Goal: Task Accomplishment & Management: Manage account settings

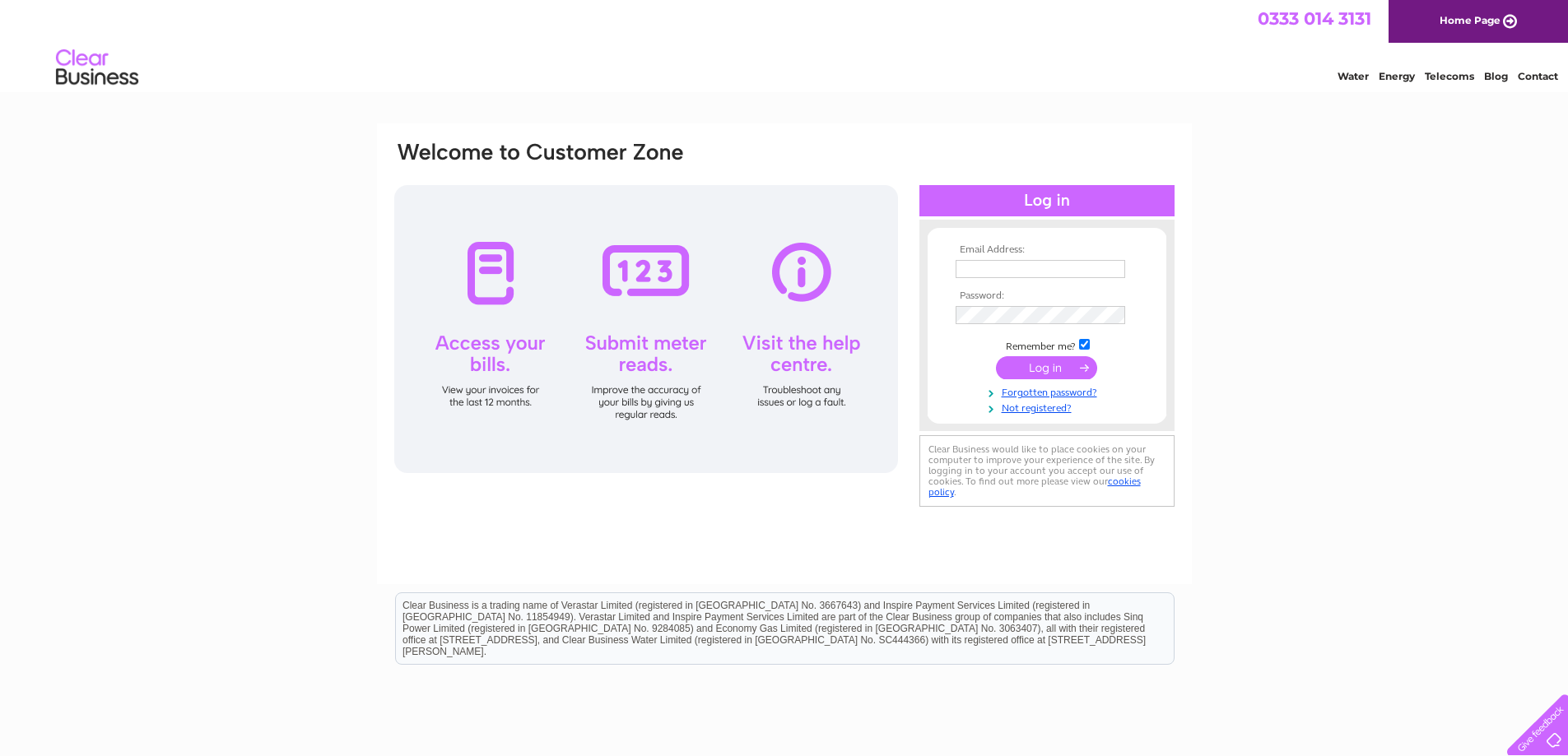
type input "dawnbraithwaite@btinternet.com"
click at [1035, 369] on input "submit" at bounding box center [1047, 367] width 101 height 23
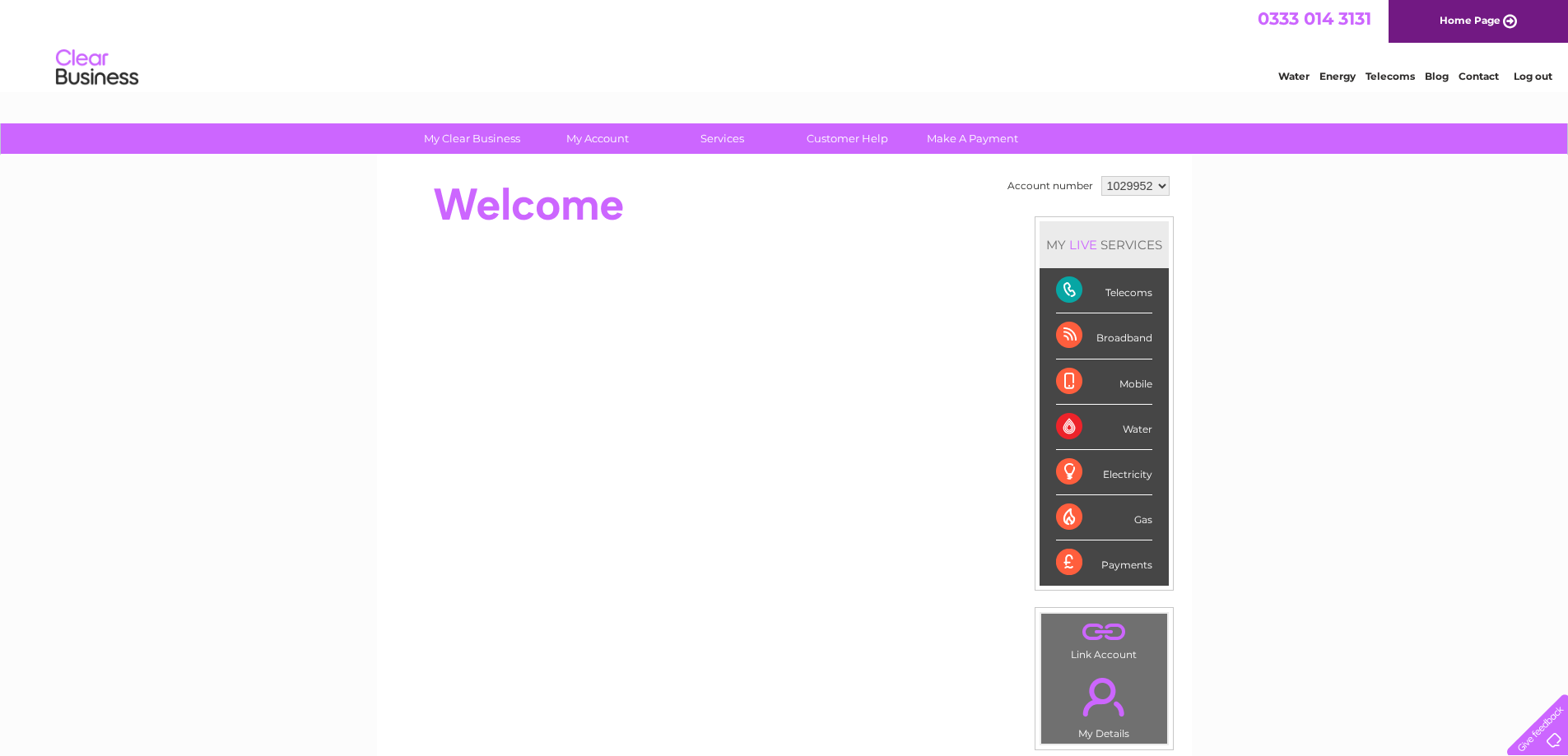
click at [1100, 291] on div "Telecoms" at bounding box center [1104, 291] width 96 height 45
click at [1069, 288] on div "Telecoms" at bounding box center [1104, 291] width 96 height 45
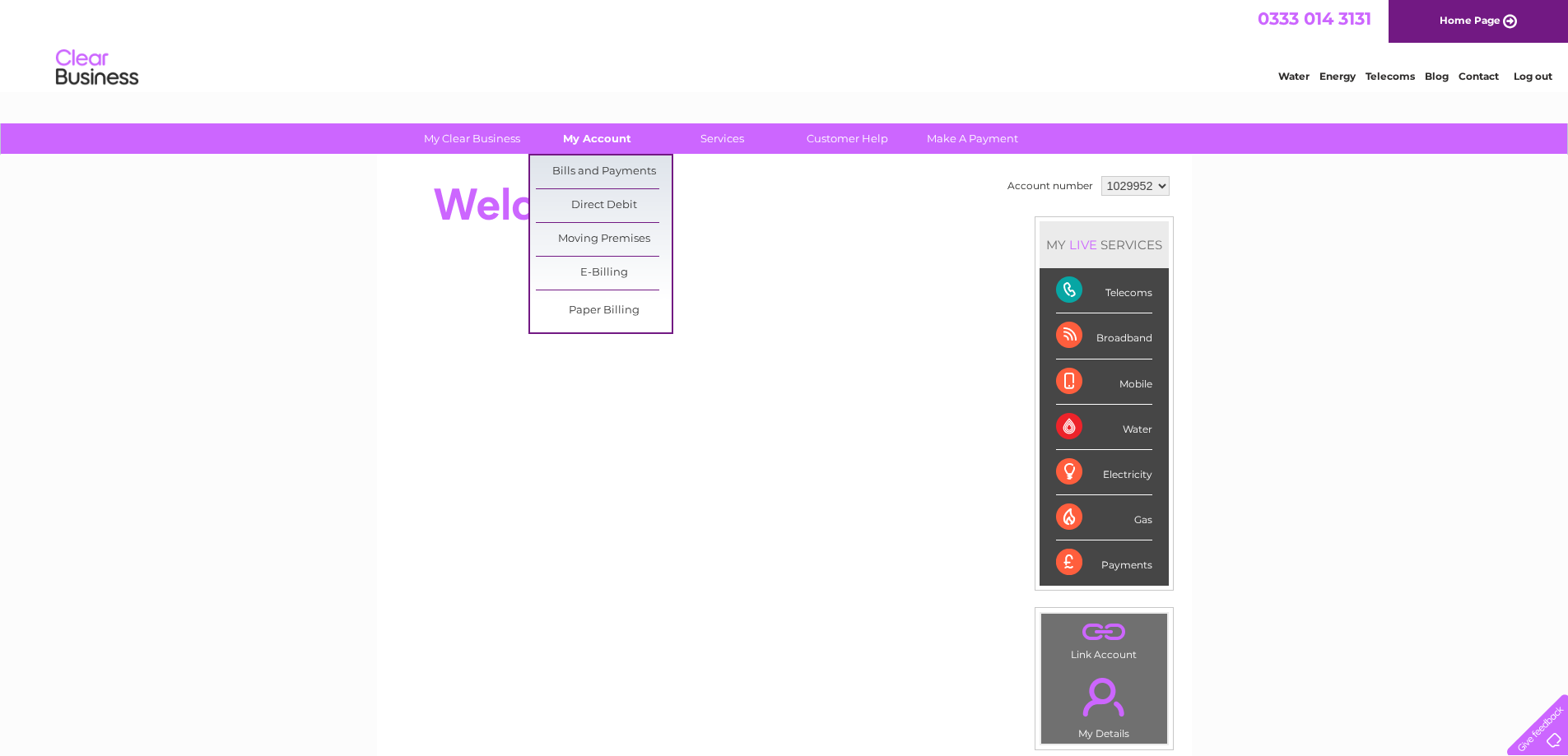
click at [591, 135] on link "My Account" at bounding box center [597, 138] width 136 height 31
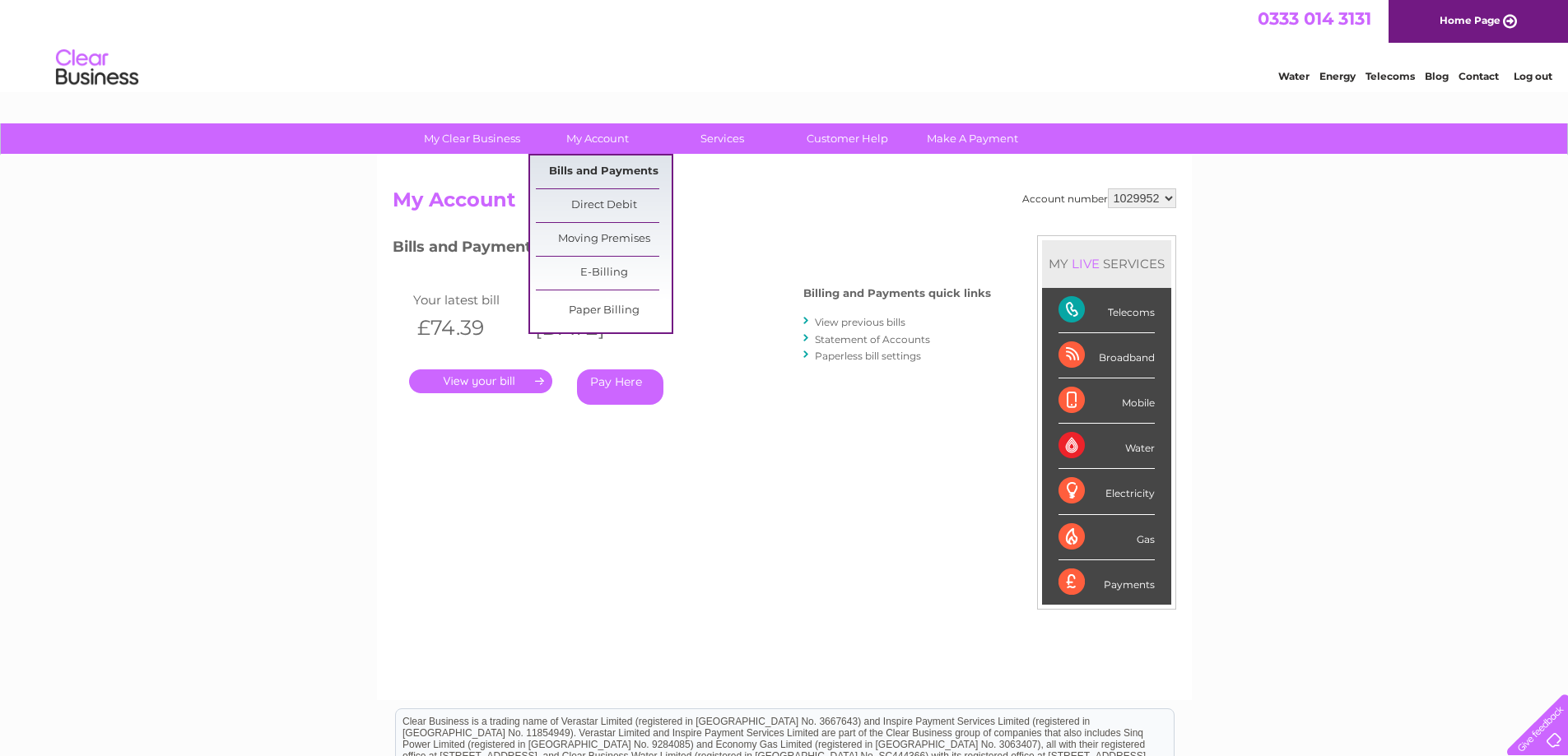
click at [590, 171] on link "Bills and Payments" at bounding box center [603, 172] width 136 height 33
click at [607, 140] on link "My Account" at bounding box center [597, 138] width 136 height 31
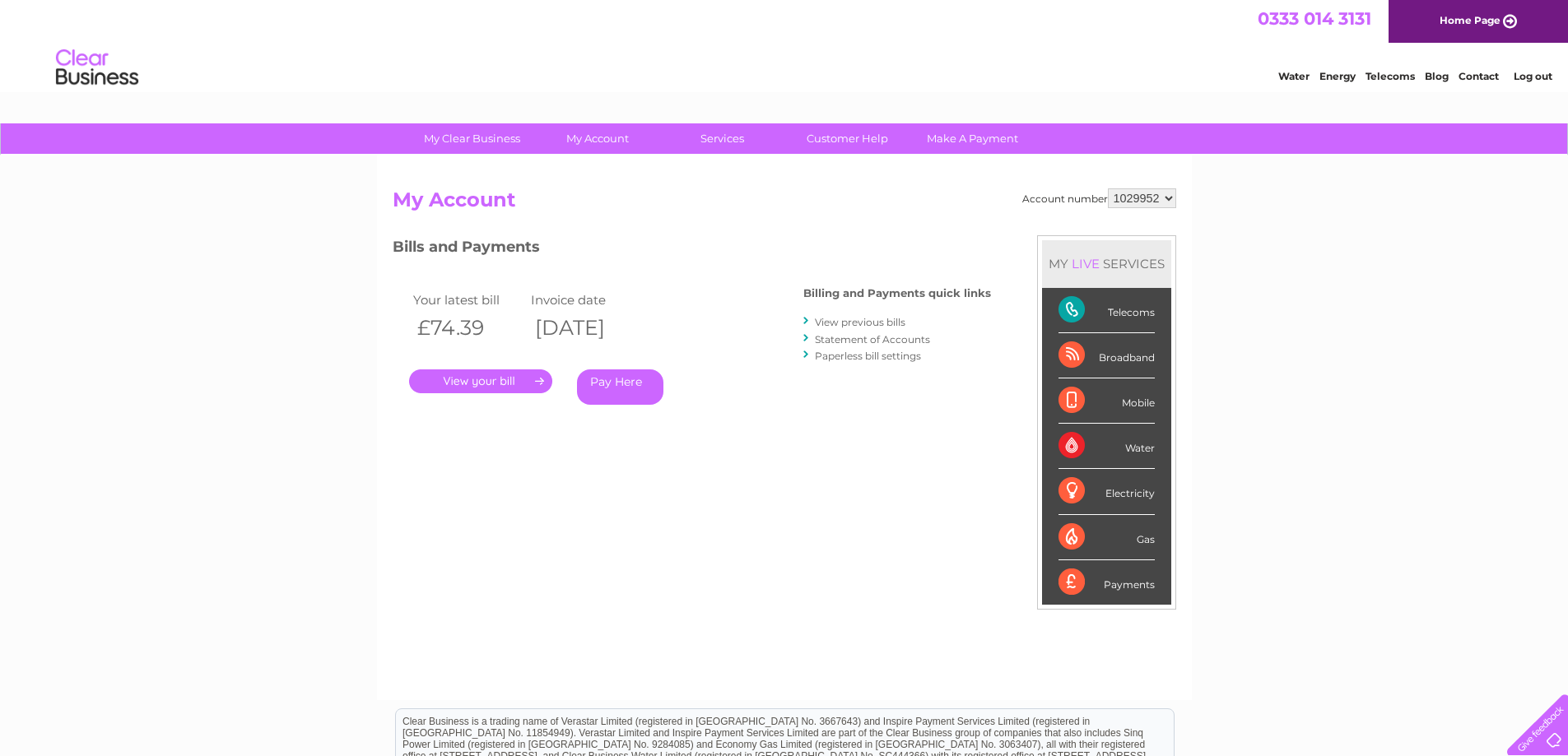
click at [462, 380] on link "." at bounding box center [480, 381] width 143 height 24
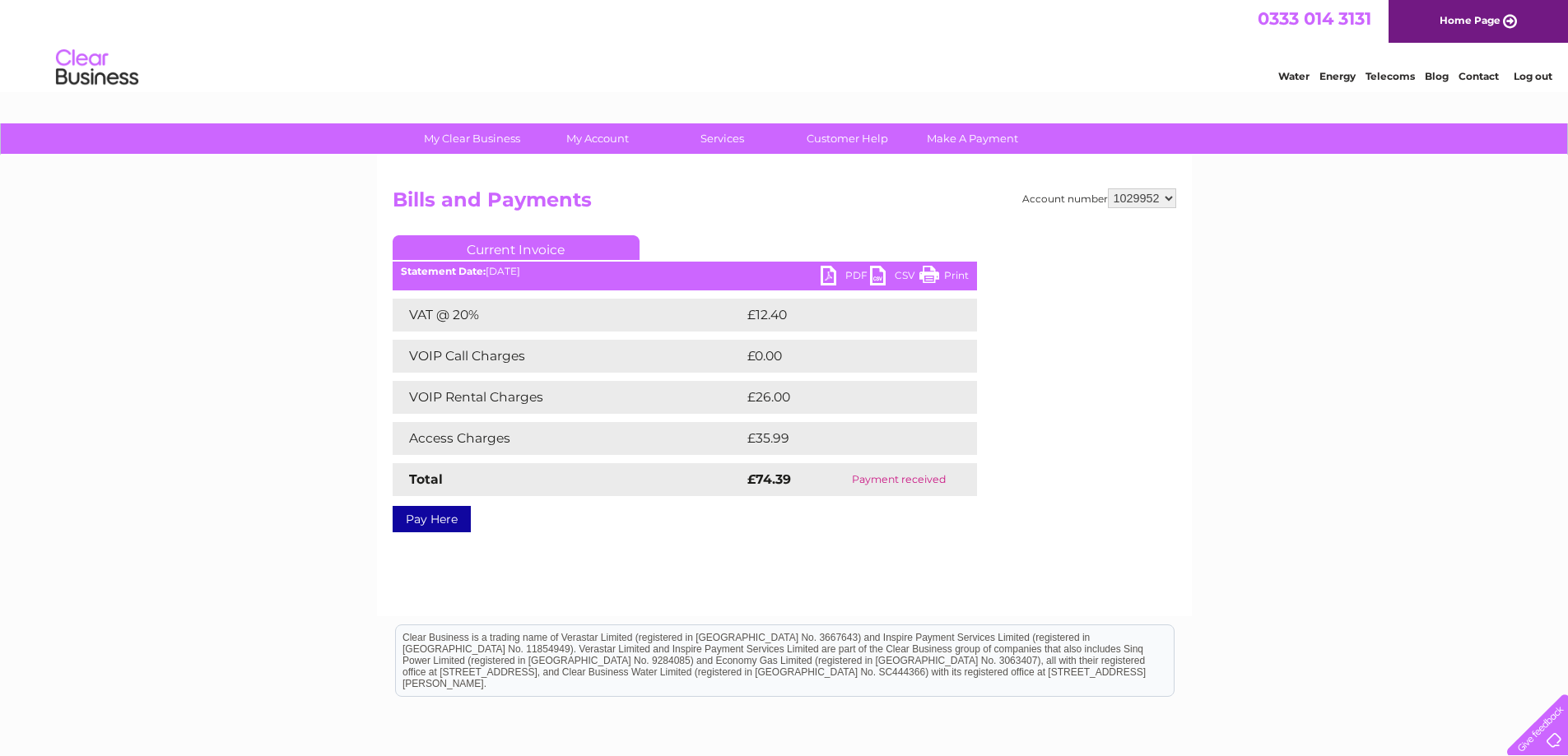
click at [830, 278] on link "PDF" at bounding box center [845, 278] width 50 height 24
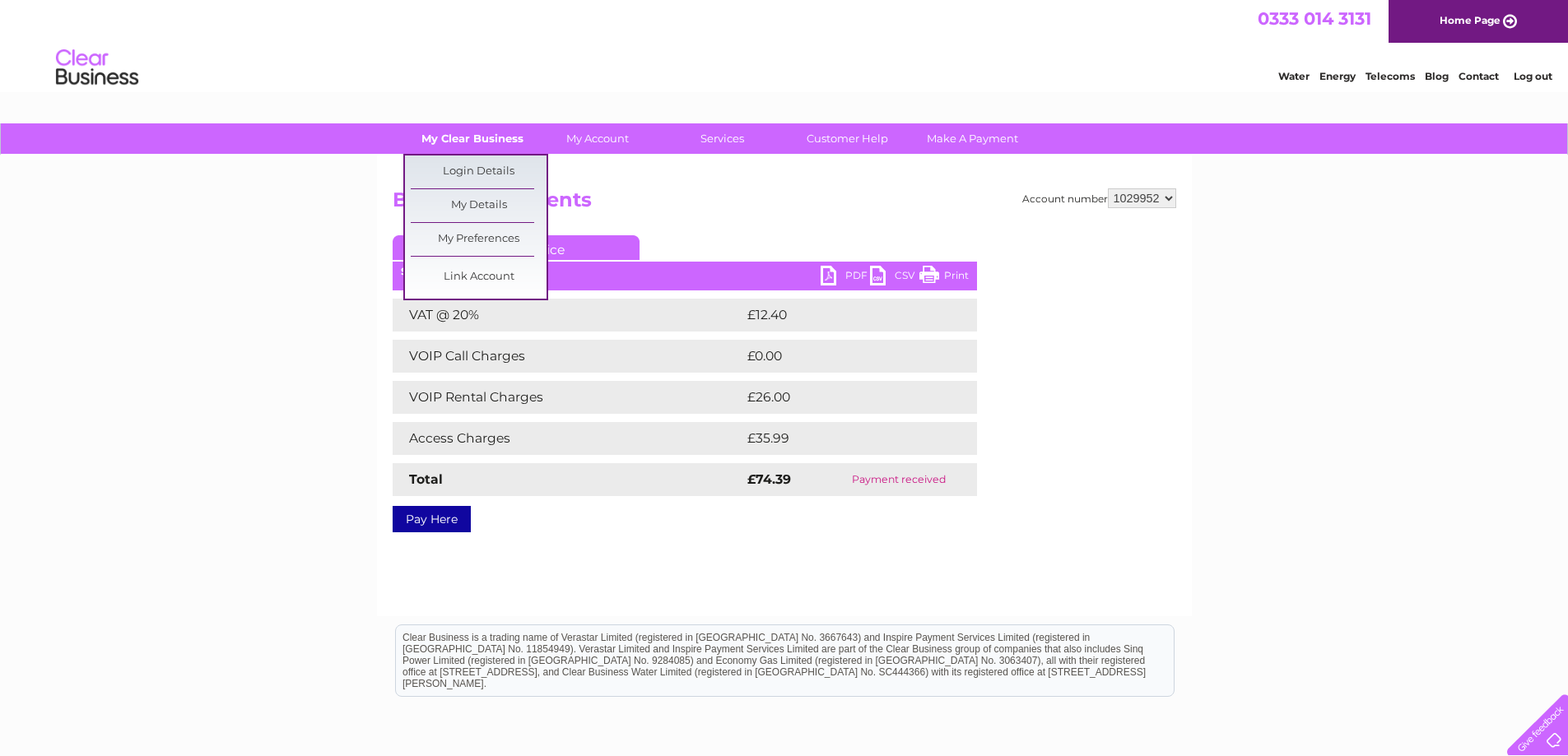
click at [447, 142] on link "My Clear Business" at bounding box center [472, 138] width 136 height 31
click at [456, 170] on link "Login Details" at bounding box center [479, 172] width 136 height 33
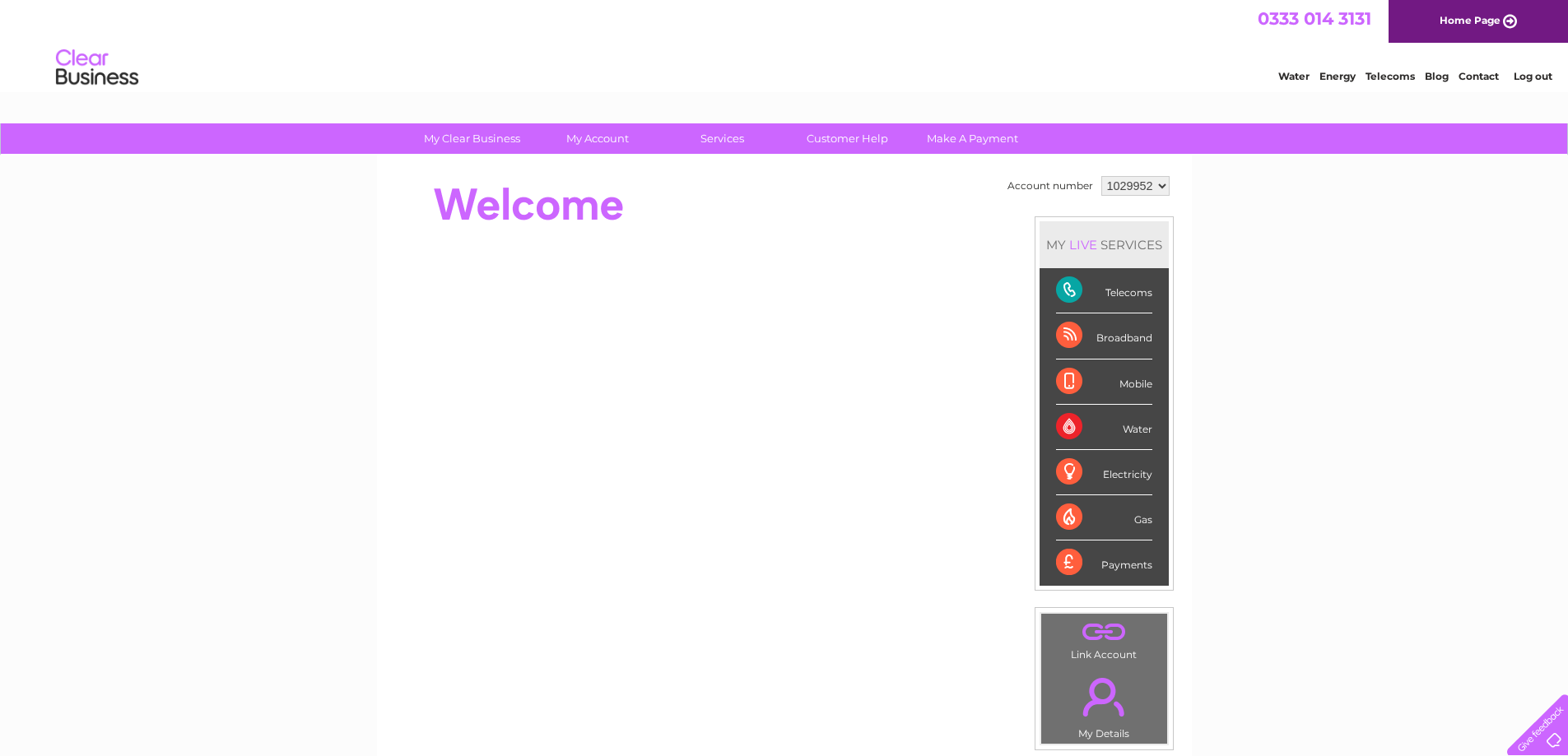
click at [1161, 184] on select "1029952" at bounding box center [1136, 186] width 69 height 20
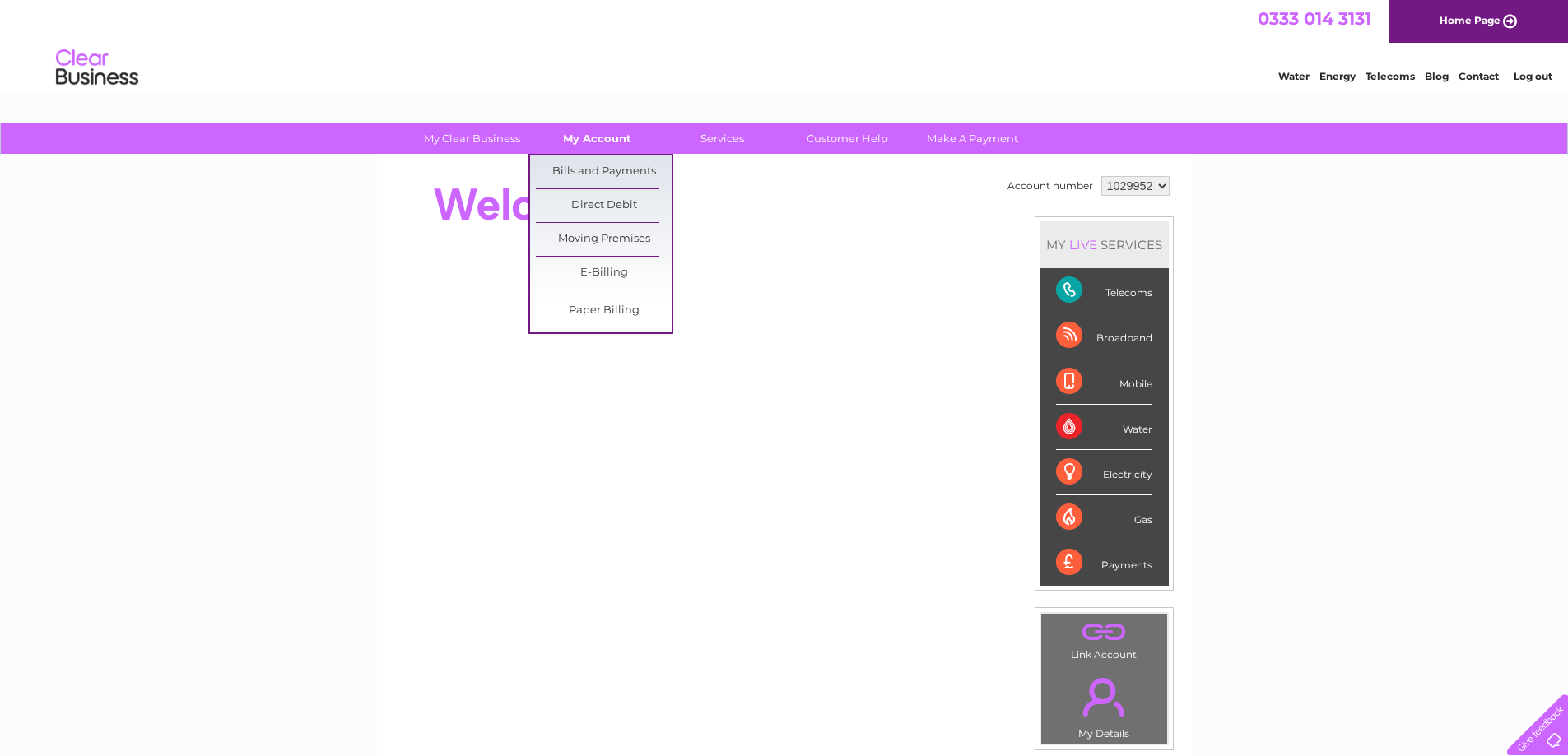
click at [603, 130] on link "My Account" at bounding box center [597, 138] width 136 height 31
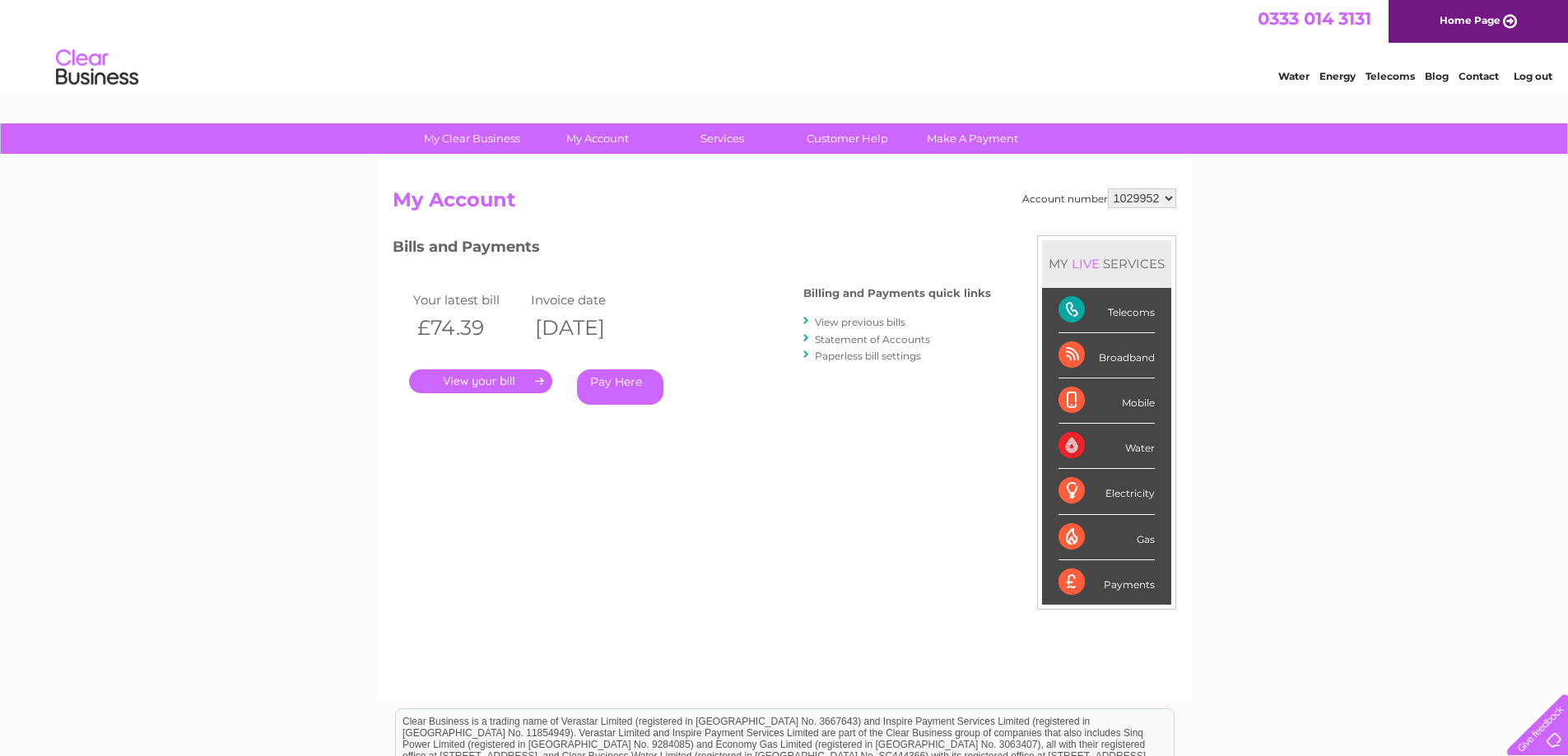
click at [857, 326] on link "View previous bills" at bounding box center [860, 322] width 90 height 13
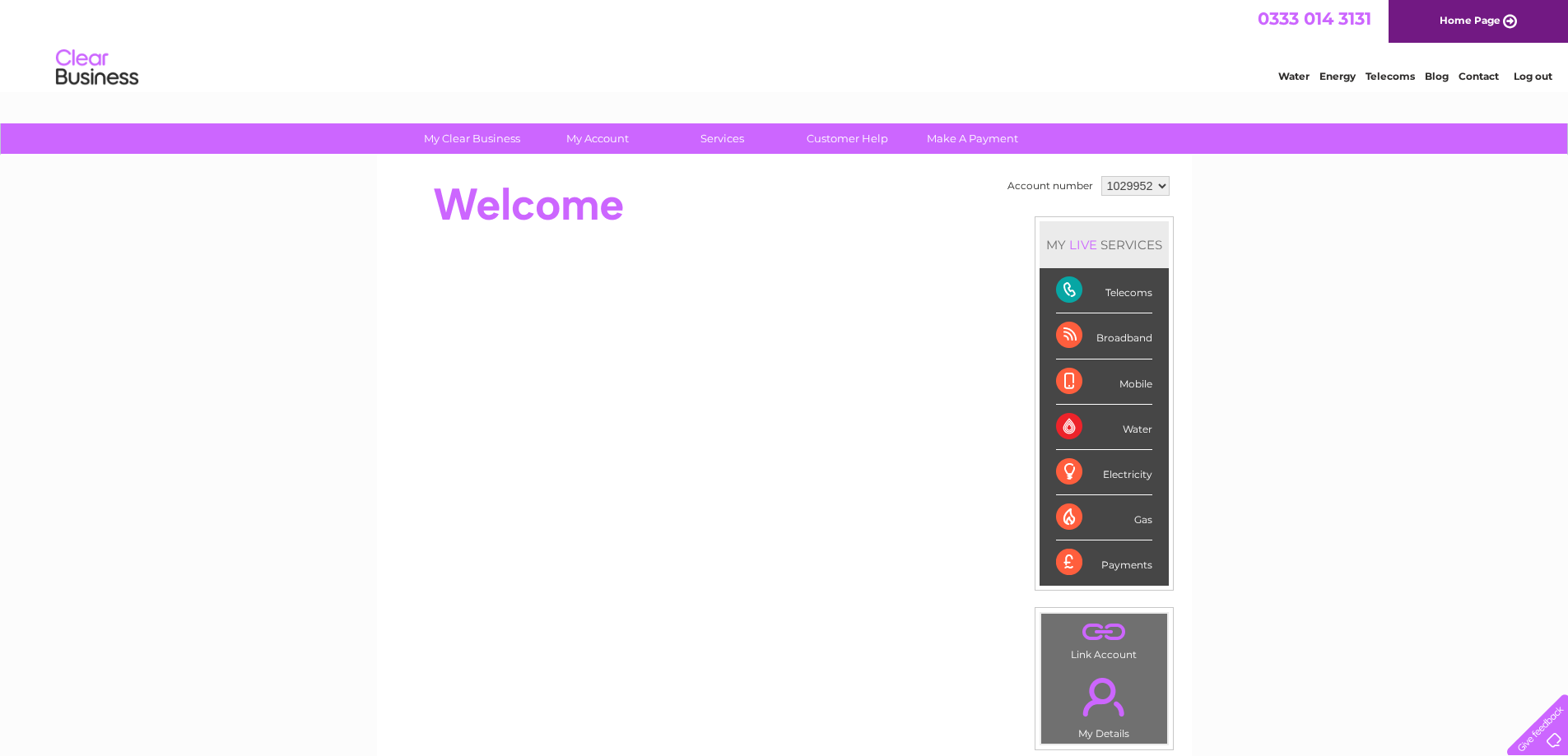
click at [1117, 297] on div "Telecoms" at bounding box center [1104, 291] width 96 height 45
click at [1060, 290] on div "Telecoms" at bounding box center [1104, 291] width 96 height 45
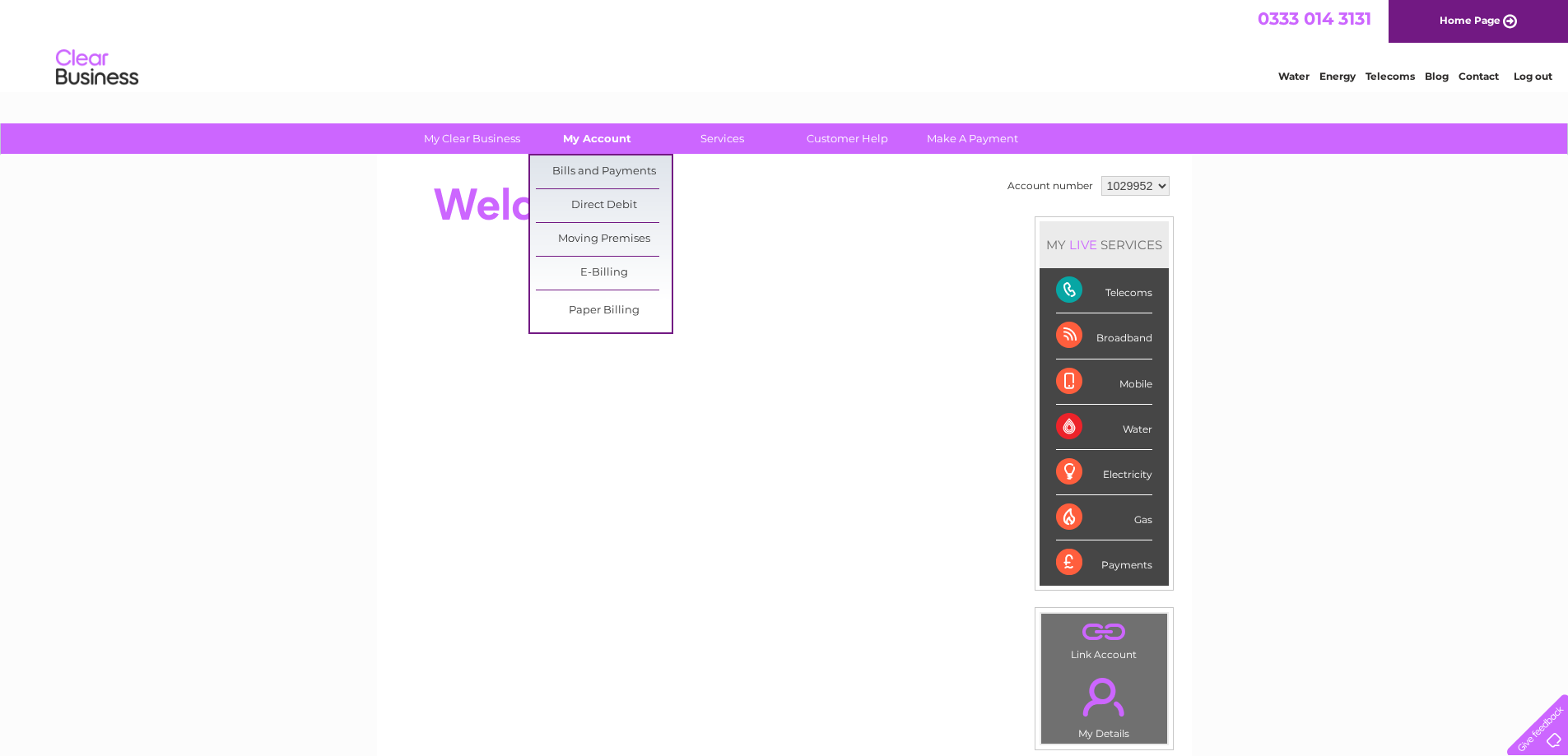
click at [588, 134] on link "My Account" at bounding box center [597, 138] width 136 height 31
click at [588, 171] on link "Bills and Payments" at bounding box center [603, 172] width 136 height 33
